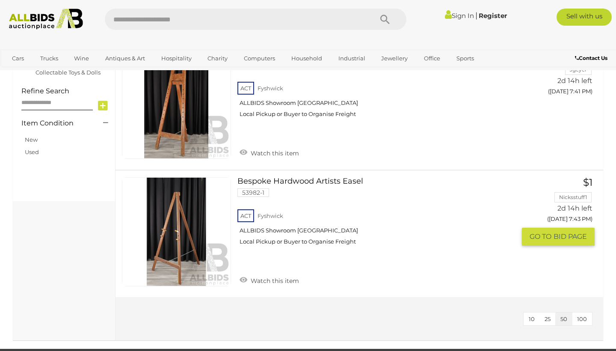
scroll to position [387, 0]
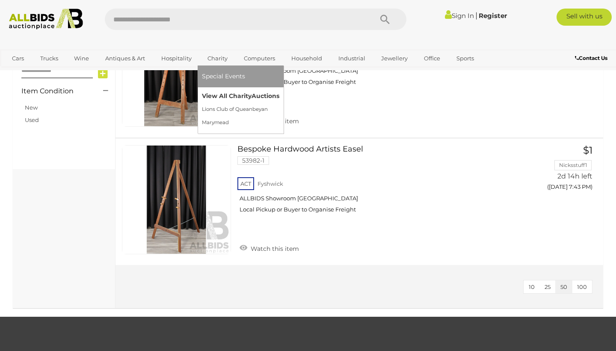
click at [207, 98] on link "View All Charity Auctions" at bounding box center [240, 95] width 77 height 13
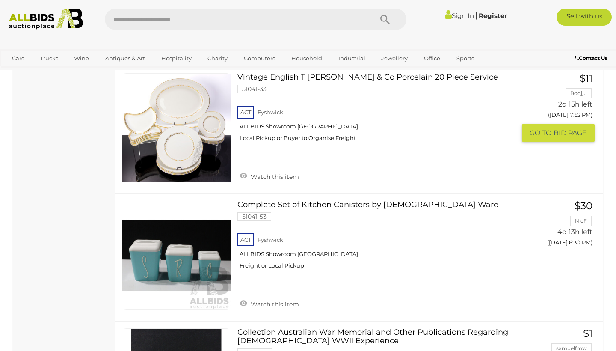
scroll to position [443, 0]
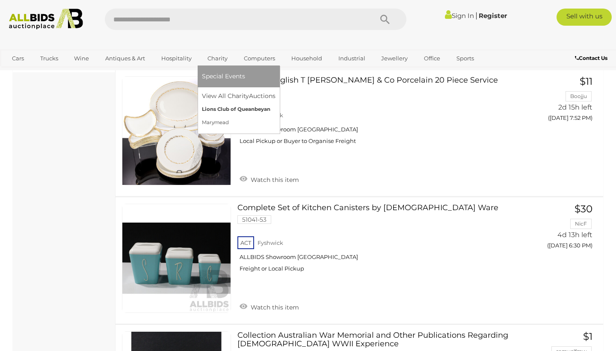
click at [210, 110] on link "Lions Club of Queanbeyan" at bounding box center [239, 109] width 74 height 13
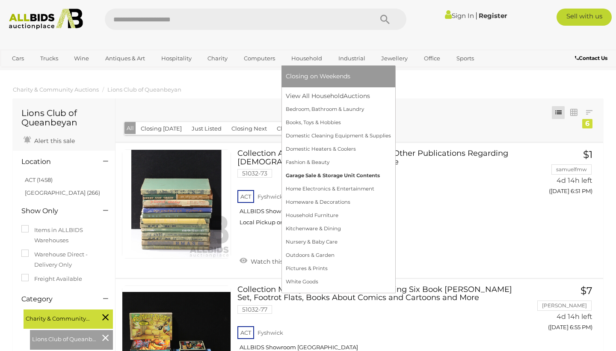
scroll to position [3, 0]
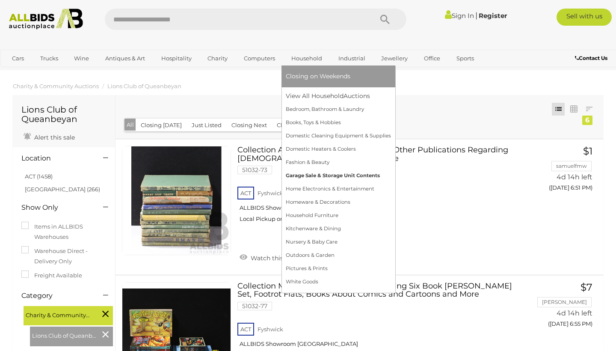
click at [330, 174] on link "Garage Sale & Storage Unit Contents" at bounding box center [338, 175] width 105 height 13
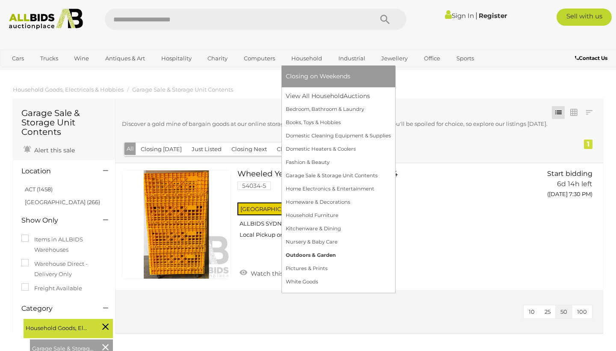
click at [298, 257] on link "Outdoors & Garden" at bounding box center [338, 254] width 105 height 13
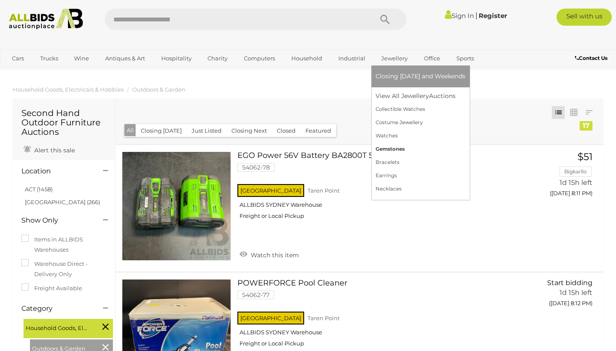
click at [400, 150] on link "Gemstones" at bounding box center [421, 148] width 90 height 13
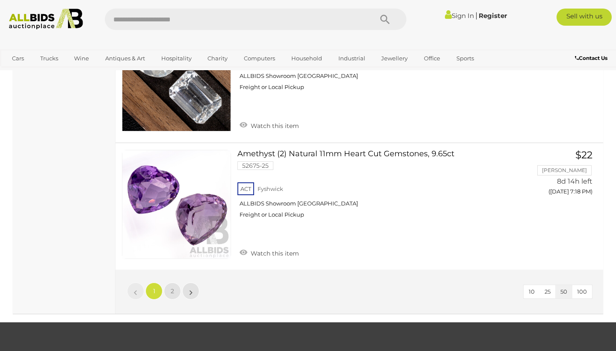
scroll to position [6297, 0]
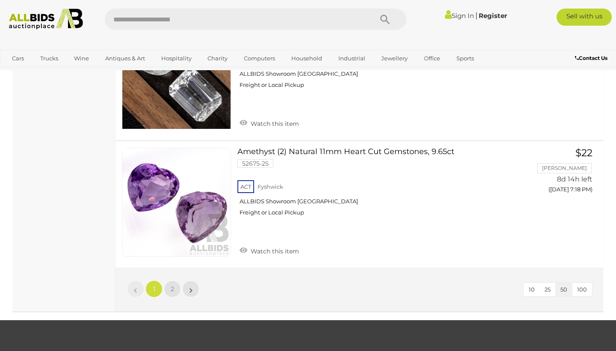
click at [195, 280] on link "»" at bounding box center [190, 288] width 17 height 17
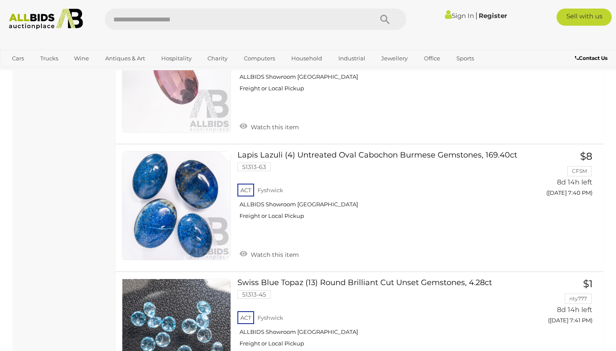
scroll to position [2397, 0]
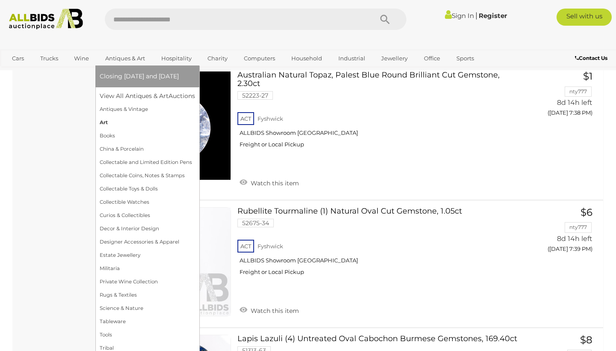
click at [105, 124] on link "Art" at bounding box center [147, 122] width 95 height 13
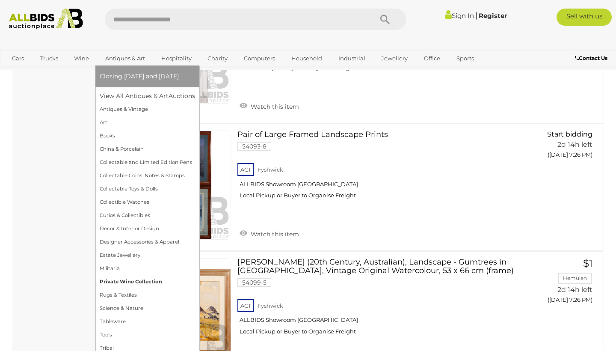
scroll to position [5477, 0]
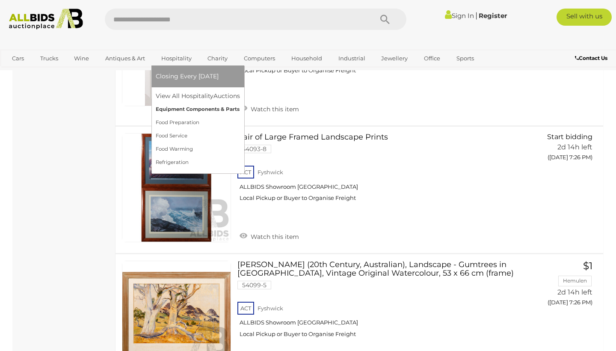
click at [170, 109] on link "Equipment Components & Parts" at bounding box center [198, 109] width 84 height 13
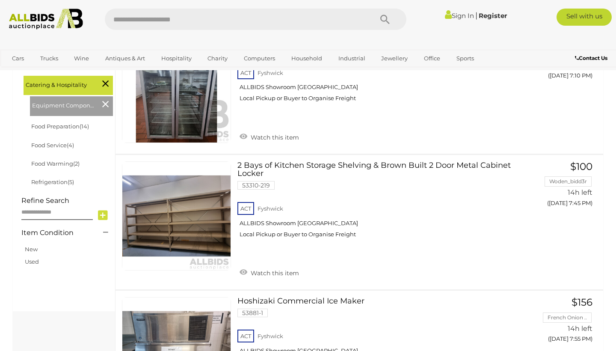
scroll to position [214, 0]
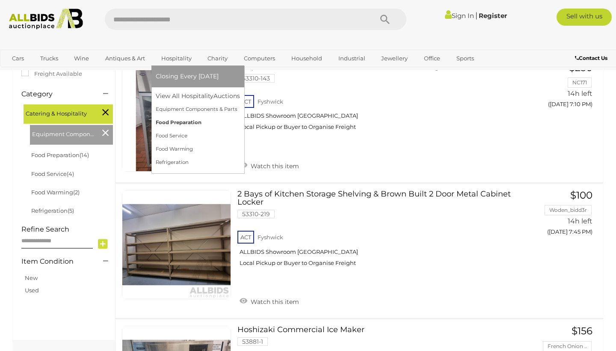
click at [169, 121] on link "Food Preparation" at bounding box center [198, 122] width 84 height 13
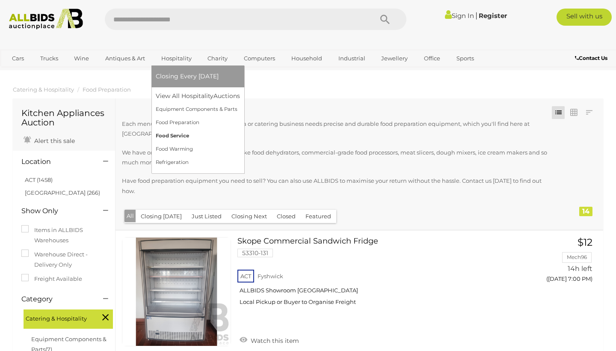
click at [173, 136] on link "Food Service" at bounding box center [198, 135] width 84 height 13
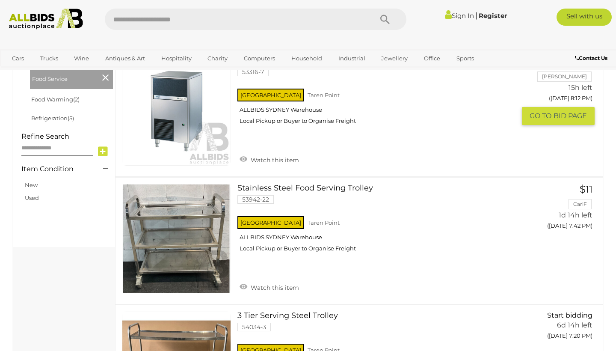
scroll to position [257, 0]
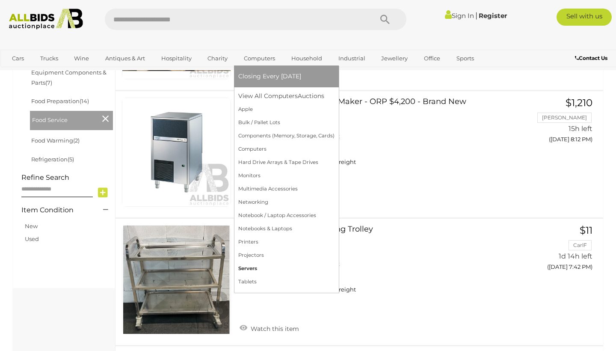
click at [243, 269] on link "Servers" at bounding box center [286, 268] width 96 height 13
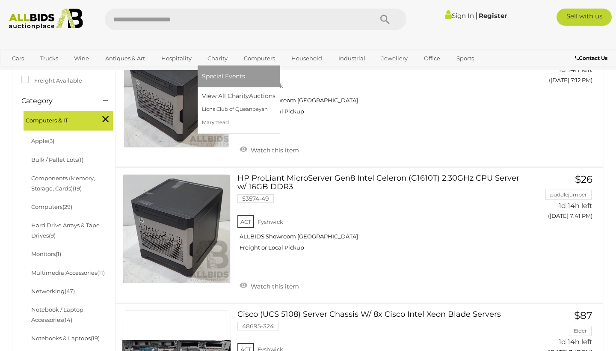
scroll to position [189, 0]
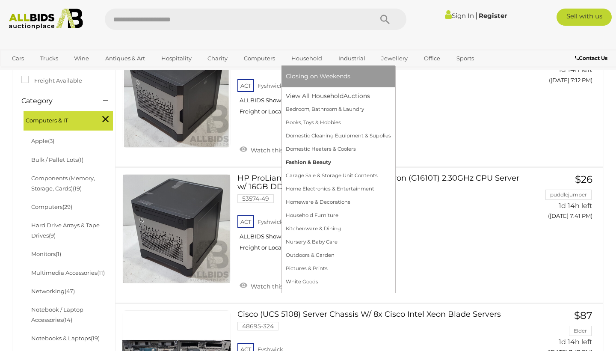
click at [287, 164] on link "Fashion & Beauty" at bounding box center [338, 162] width 105 height 13
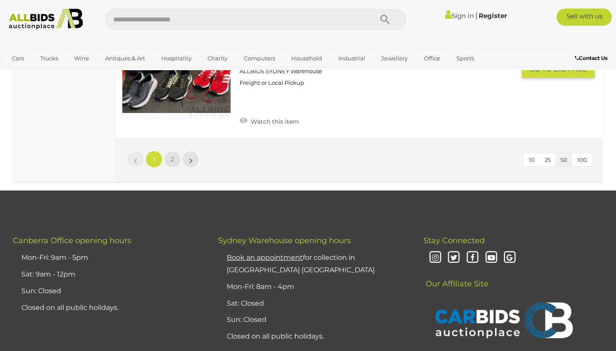
scroll to position [6598, 0]
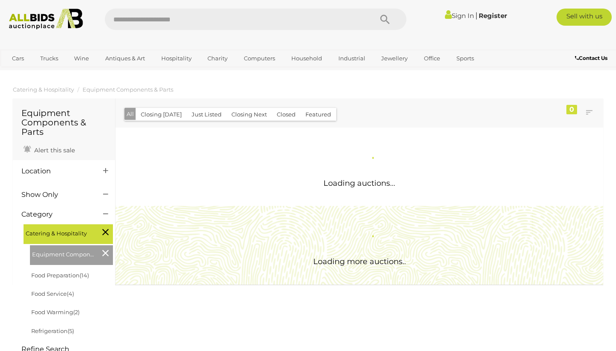
scroll to position [214, 0]
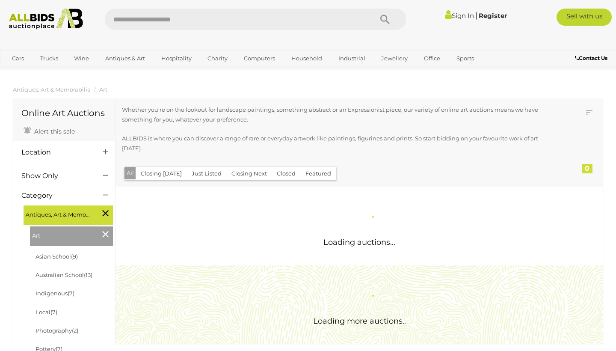
scroll to position [603, 0]
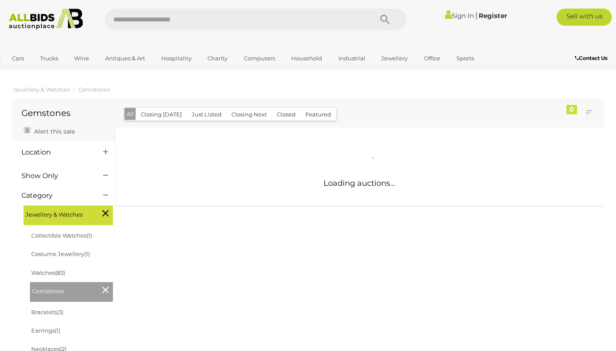
scroll to position [603, 0]
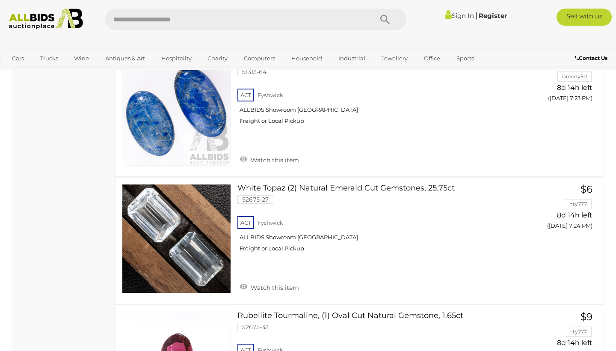
scroll to position [56, 0]
